Goal: Task Accomplishment & Management: Use online tool/utility

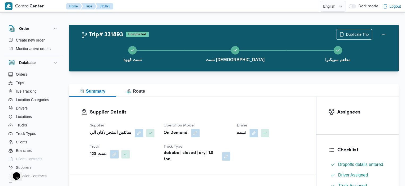
click at [135, 96] on button "Route" at bounding box center [136, 90] width 40 height 13
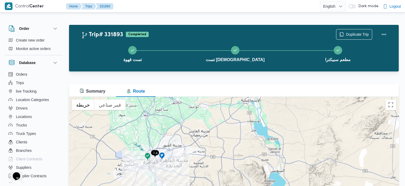
drag, startPoint x: 134, startPoint y: 175, endPoint x: 145, endPoint y: 145, distance: 32.0
click at [145, 145] on div "للتنقّل، يُرجى الضغط على مفاتيح الأسهم." at bounding box center [233, 163] width 329 height 133
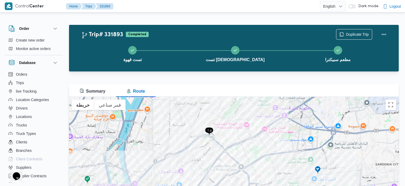
drag, startPoint x: 161, startPoint y: 134, endPoint x: 160, endPoint y: 142, distance: 8.6
click at [160, 142] on div "للتنقّل، يُرجى الضغط على مفاتيح الأسهم." at bounding box center [233, 163] width 329 height 133
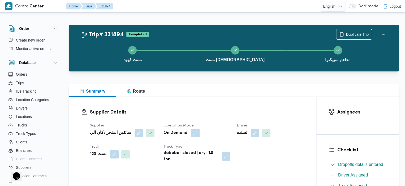
click at [135, 1] on div at bounding box center [217, 6] width 204 height 12
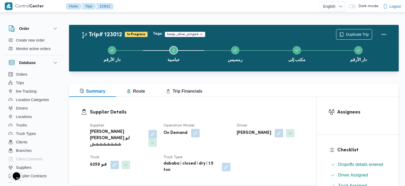
drag, startPoint x: 221, startPoint y: 81, endPoint x: 203, endPoint y: 73, distance: 20.1
click at [203, 73] on div at bounding box center [233, 75] width 329 height 6
drag, startPoint x: 203, startPoint y: 73, endPoint x: 350, endPoint y: 75, distance: 147.2
click at [350, 75] on div at bounding box center [233, 75] width 329 height 6
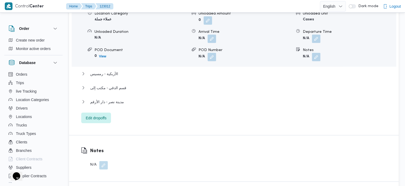
scroll to position [600, 0]
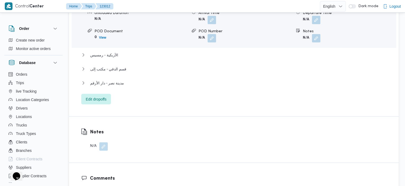
scroll to position [506, 0]
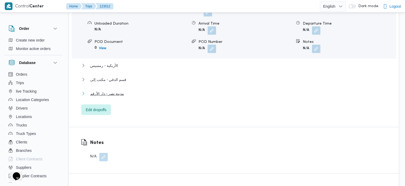
click at [108, 91] on span "مدينة نصر - دار الأرقم" at bounding box center [107, 94] width 34 height 6
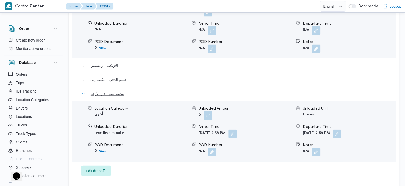
click at [101, 91] on span "مدينة نصر - دار الأرقم" at bounding box center [107, 94] width 34 height 6
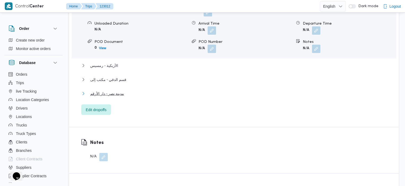
click at [110, 91] on span "مدينة نصر - دار الأرقم" at bounding box center [107, 94] width 34 height 6
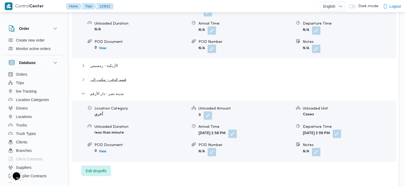
click at [115, 77] on span "قسم الدقي - مكتب إلى" at bounding box center [108, 80] width 36 height 6
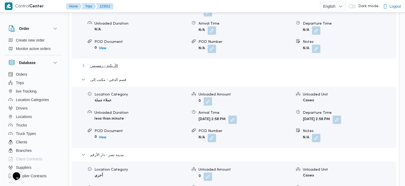
click at [101, 63] on span "الأزبكية - رمسيس" at bounding box center [104, 66] width 28 height 6
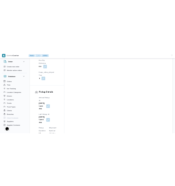
scroll to position [624, 0]
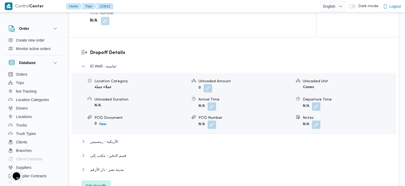
scroll to position [511, 0]
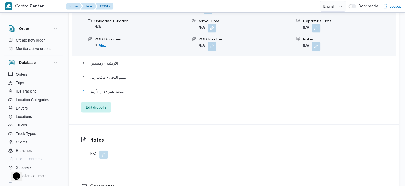
click at [116, 88] on span "مدينة نصر - دار الأرقم" at bounding box center [107, 91] width 34 height 6
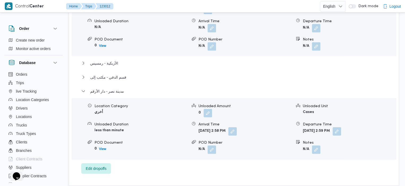
click at [177, 104] on div at bounding box center [298, 111] width 4 height 14
click at [115, 74] on span "قسم الدقي - مكتب إلى" at bounding box center [108, 77] width 36 height 6
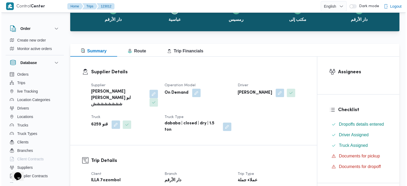
scroll to position [0, 0]
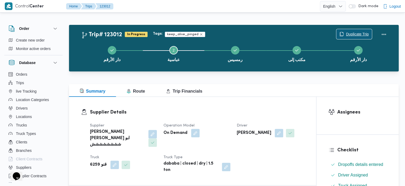
click at [177, 33] on span "Duplicate Trip" at bounding box center [357, 34] width 23 height 6
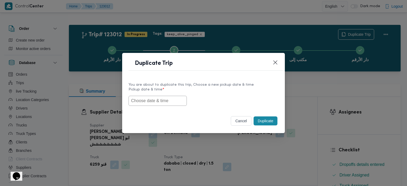
click at [177, 29] on div "Duplicate Trip You are about to duplicate this trip, Choose a new pickup date &…" at bounding box center [203, 93] width 407 height 186
click at [177, 64] on button "Closes this modal window" at bounding box center [275, 62] width 6 height 6
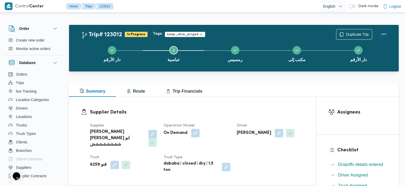
click at [177, 32] on button "Actions" at bounding box center [383, 34] width 11 height 11
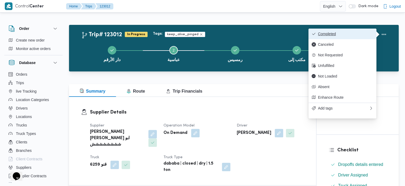
click at [177, 36] on span "Completed" at bounding box center [345, 34] width 55 height 4
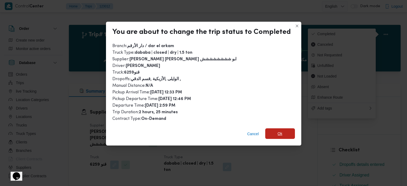
click at [177, 130] on span "Ok" at bounding box center [281, 134] width 30 height 11
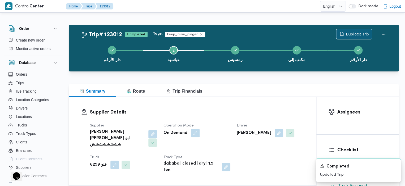
click at [177, 33] on span "Duplicate Trip" at bounding box center [357, 34] width 23 height 6
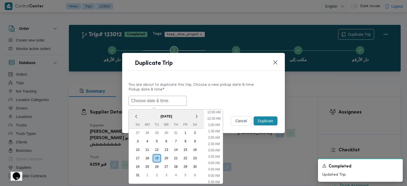
click at [174, 101] on input "text" at bounding box center [158, 101] width 58 height 10
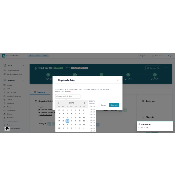
scroll to position [157, 0]
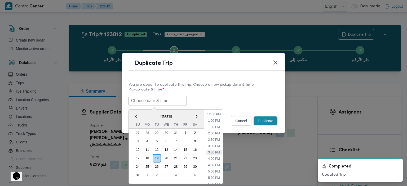
click at [177, 151] on li "3:30 PM" at bounding box center [214, 152] width 16 height 5
type input "19/08/2025 3:30PM"
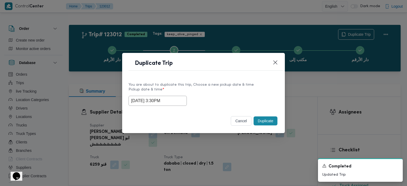
click at [177, 123] on button "Duplicate" at bounding box center [266, 121] width 24 height 9
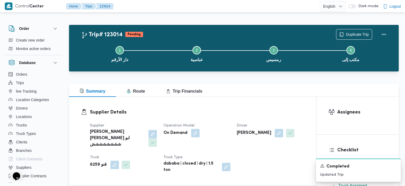
drag, startPoint x: 228, startPoint y: 27, endPoint x: 201, endPoint y: 141, distance: 117.2
click at [177, 141] on div "Operation Model On Demand" at bounding box center [196, 135] width 67 height 25
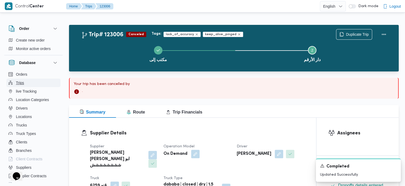
click at [32, 84] on button "Trips" at bounding box center [33, 83] width 54 height 8
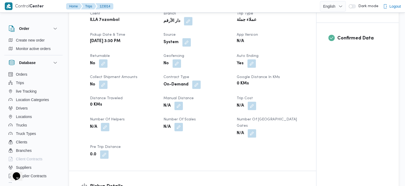
scroll to position [193, 0]
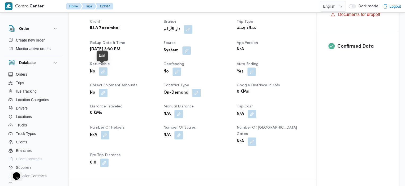
click at [100, 72] on button "button" at bounding box center [103, 71] width 8 height 8
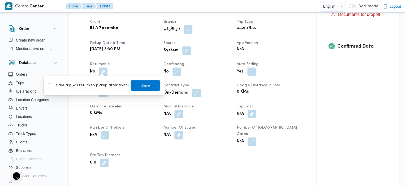
click at [51, 86] on label "Is the trip will return to pickup after finish?" at bounding box center [88, 86] width 81 height 6
checkbox input "true"
click at [146, 87] on span "Save" at bounding box center [146, 85] width 30 height 11
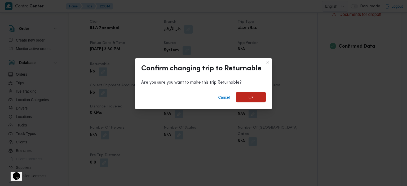
click at [177, 94] on span "Ok" at bounding box center [251, 97] width 30 height 11
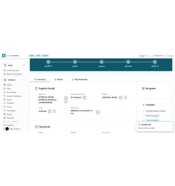
scroll to position [21, 0]
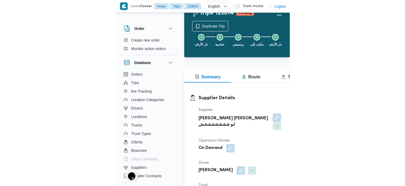
scroll to position [30, 0]
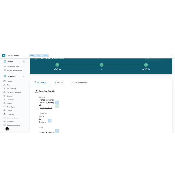
scroll to position [6, 0]
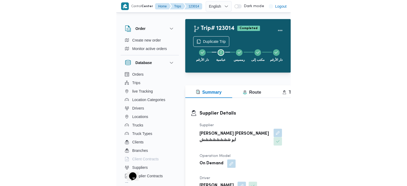
scroll to position [14, 0]
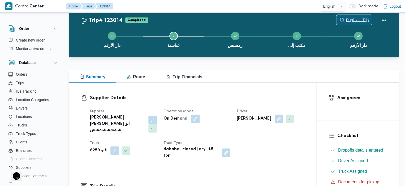
click at [177, 19] on span "Duplicate Trip" at bounding box center [354, 20] width 36 height 10
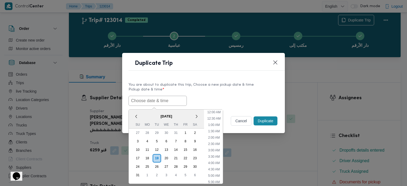
click at [164, 102] on input "text" at bounding box center [158, 101] width 58 height 10
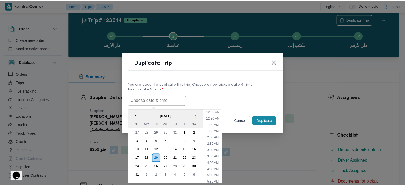
scroll to position [170, 0]
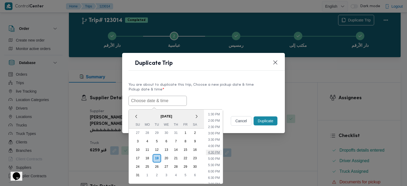
click at [177, 153] on li "4:30 PM" at bounding box center [214, 152] width 16 height 5
type input "[DATE] 4:30PM"
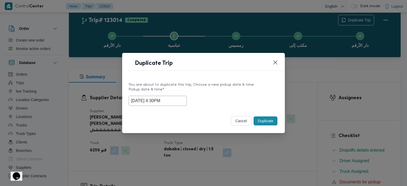
click at [177, 124] on button "Duplicate" at bounding box center [266, 121] width 24 height 9
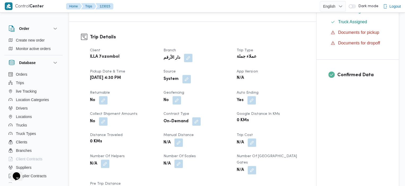
scroll to position [177, 0]
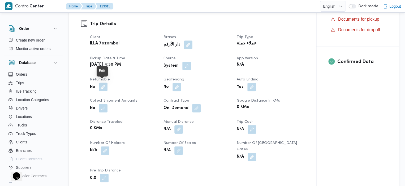
click at [104, 84] on button "button" at bounding box center [103, 87] width 8 height 8
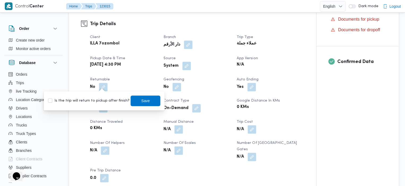
click at [52, 100] on label "Is the trip will return to pickup after finish?" at bounding box center [88, 101] width 81 height 6
checkbox input "true"
click at [142, 101] on span "Save" at bounding box center [145, 101] width 8 height 6
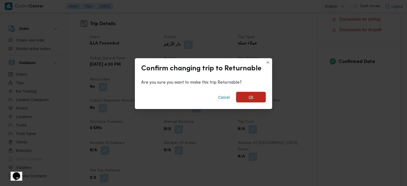
click at [177, 100] on span "Ok" at bounding box center [251, 97] width 30 height 11
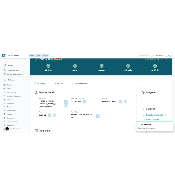
scroll to position [0, 0]
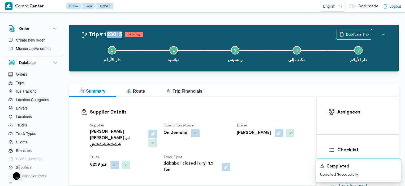
drag, startPoint x: 121, startPoint y: 34, endPoint x: 106, endPoint y: 34, distance: 15.7
click at [106, 34] on h2 "Trip# 123015" at bounding box center [101, 35] width 41 height 7
click at [103, 33] on h2 "Trip# 123015" at bounding box center [101, 35] width 41 height 7
drag, startPoint x: 103, startPoint y: 33, endPoint x: 122, endPoint y: 31, distance: 18.8
click at [122, 31] on div "Trip# 123015 Pending" at bounding box center [112, 35] width 62 height 8
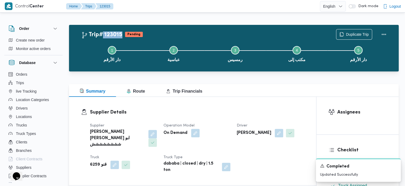
copy h2 "123015"
